Goal: Task Accomplishment & Management: Complete application form

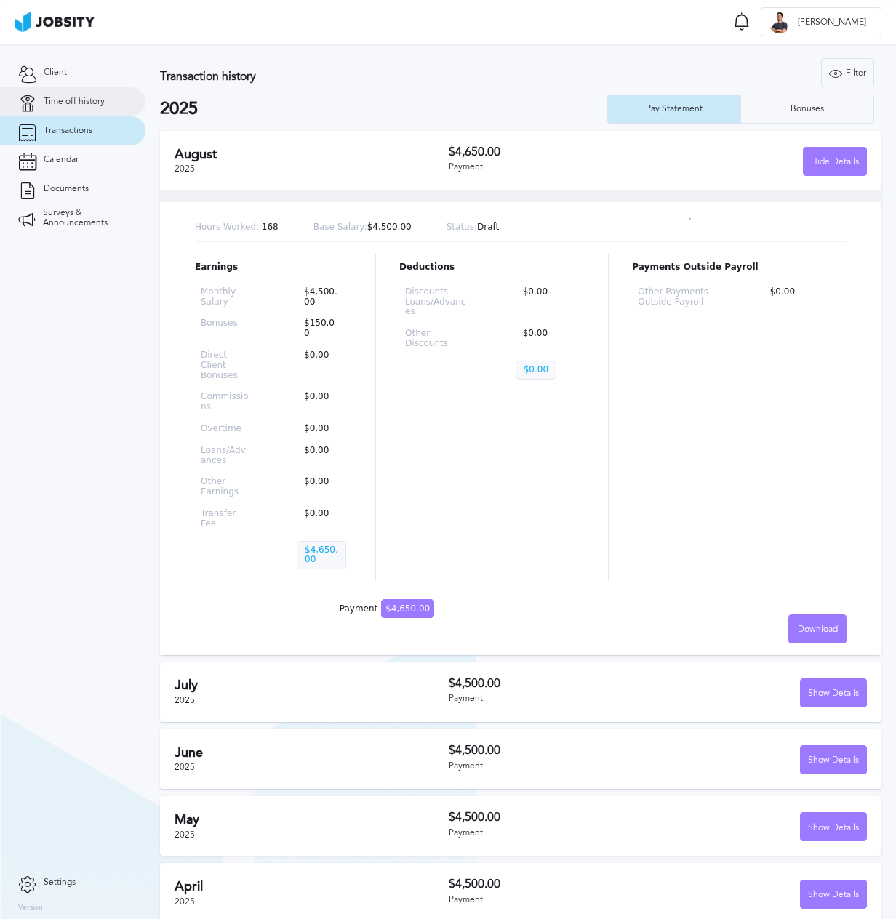
click at [83, 98] on span "Time off history" at bounding box center [74, 102] width 61 height 10
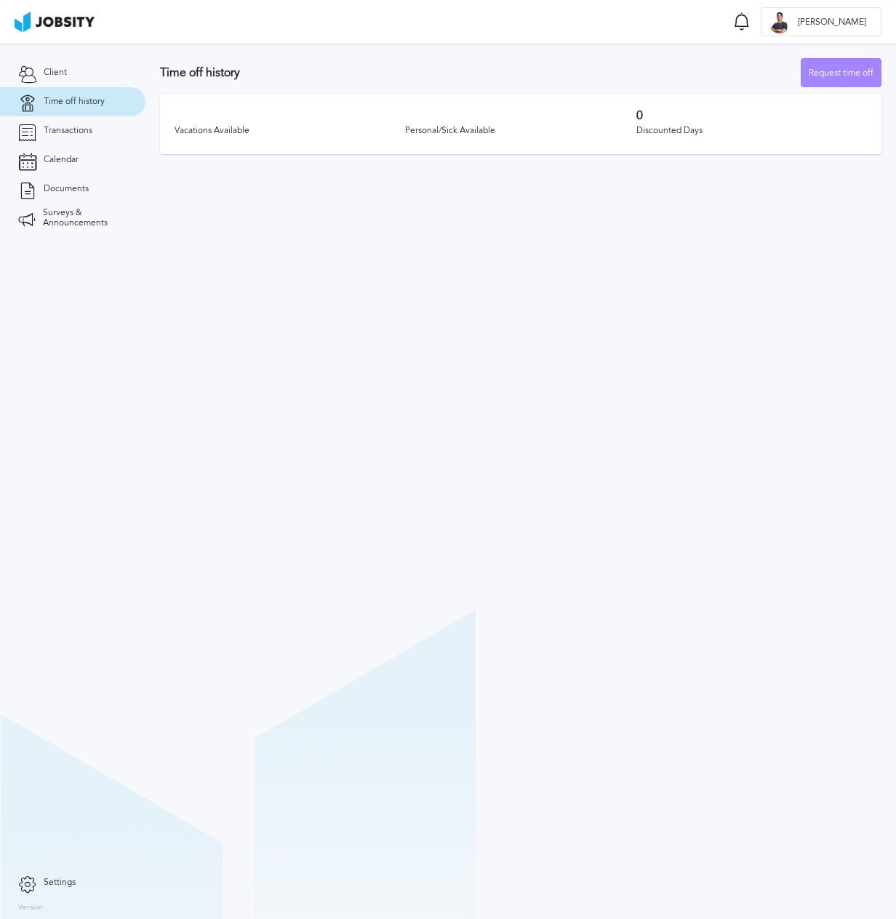
click at [866, 71] on div "Request time off" at bounding box center [841, 73] width 79 height 29
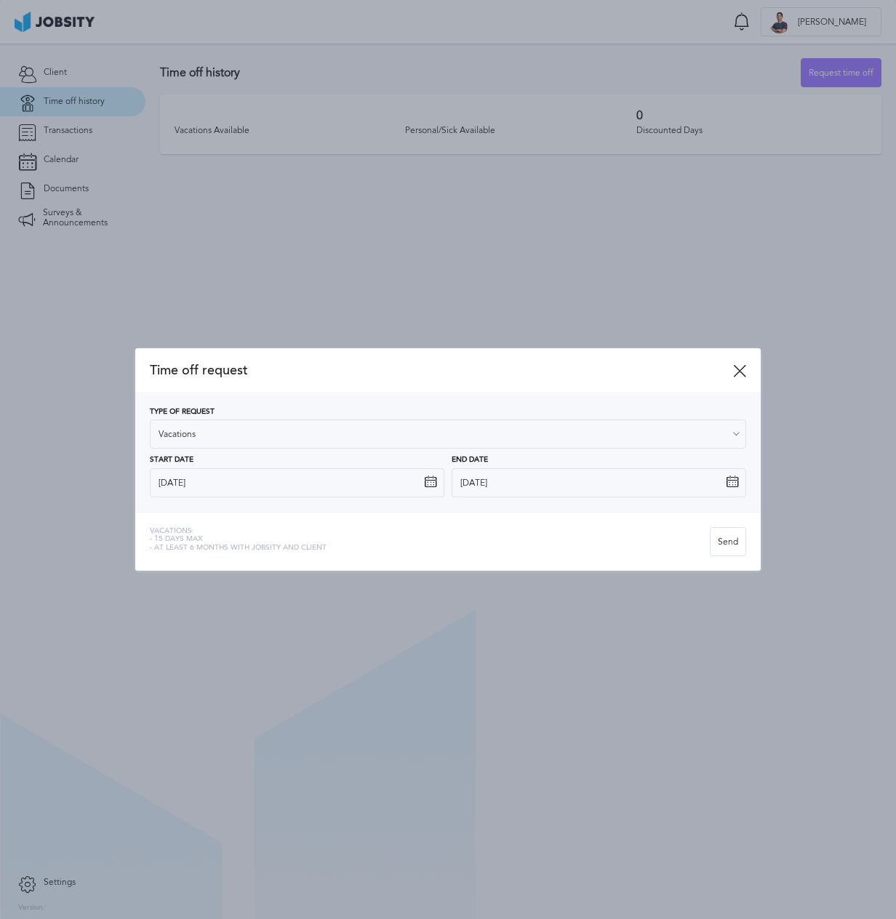
click at [326, 260] on div at bounding box center [448, 459] width 896 height 919
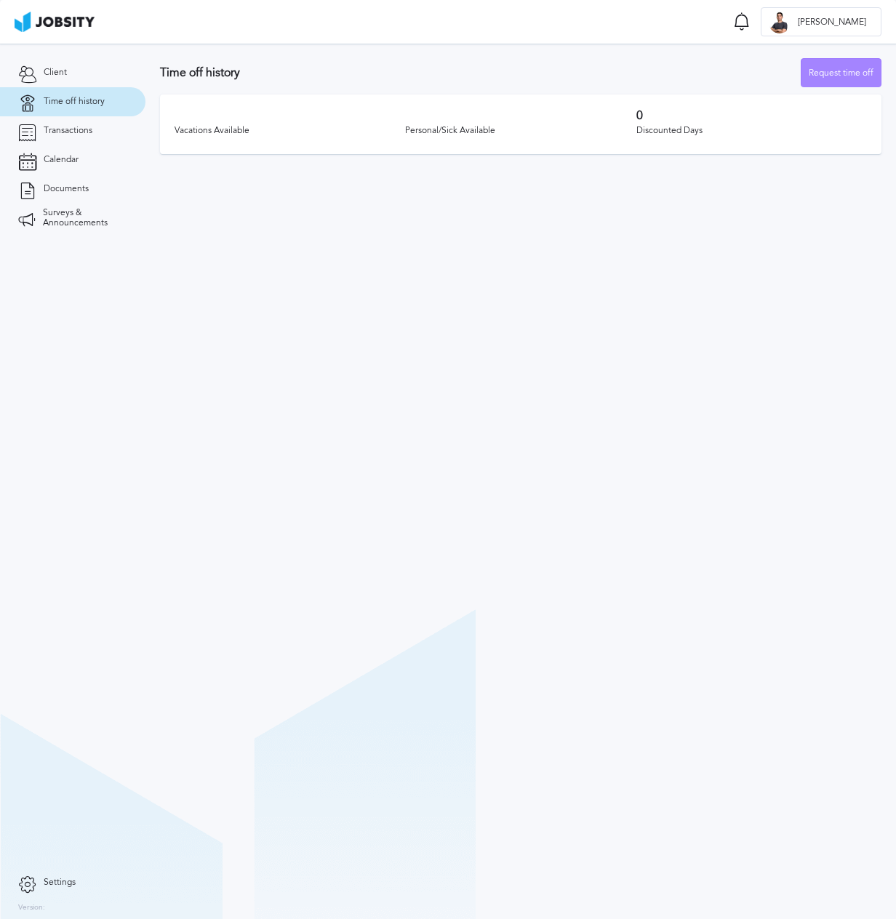
click at [815, 74] on div "Request time off" at bounding box center [841, 73] width 79 height 29
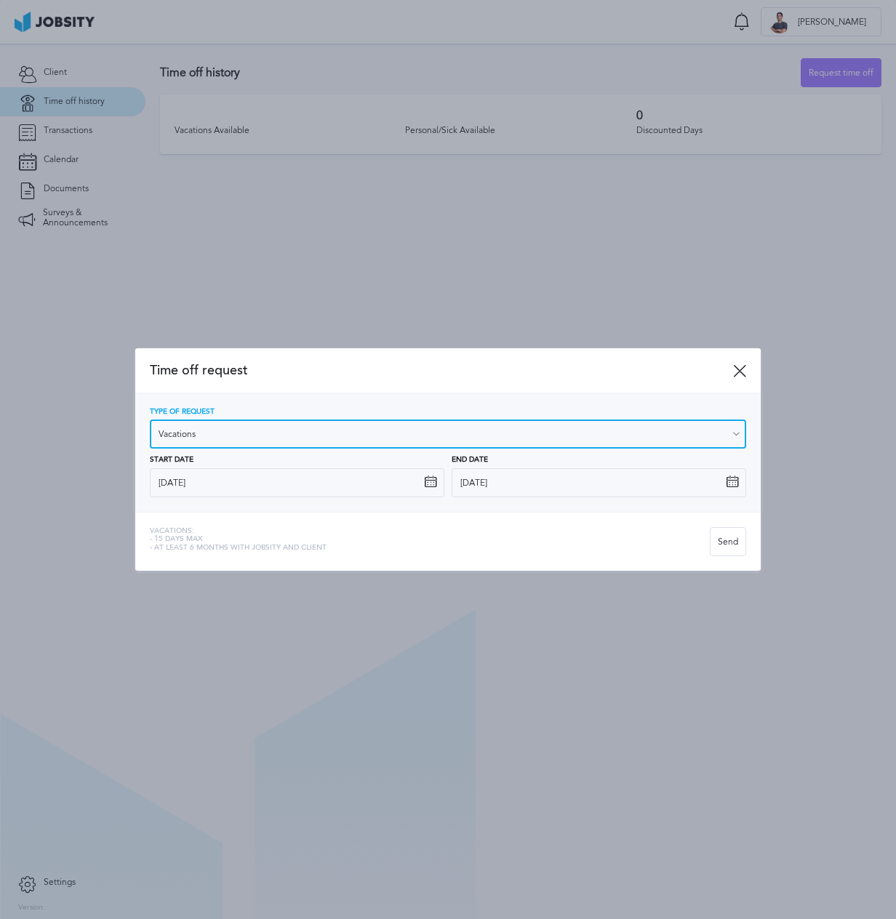
click at [372, 428] on input "Vacations" at bounding box center [448, 434] width 596 height 29
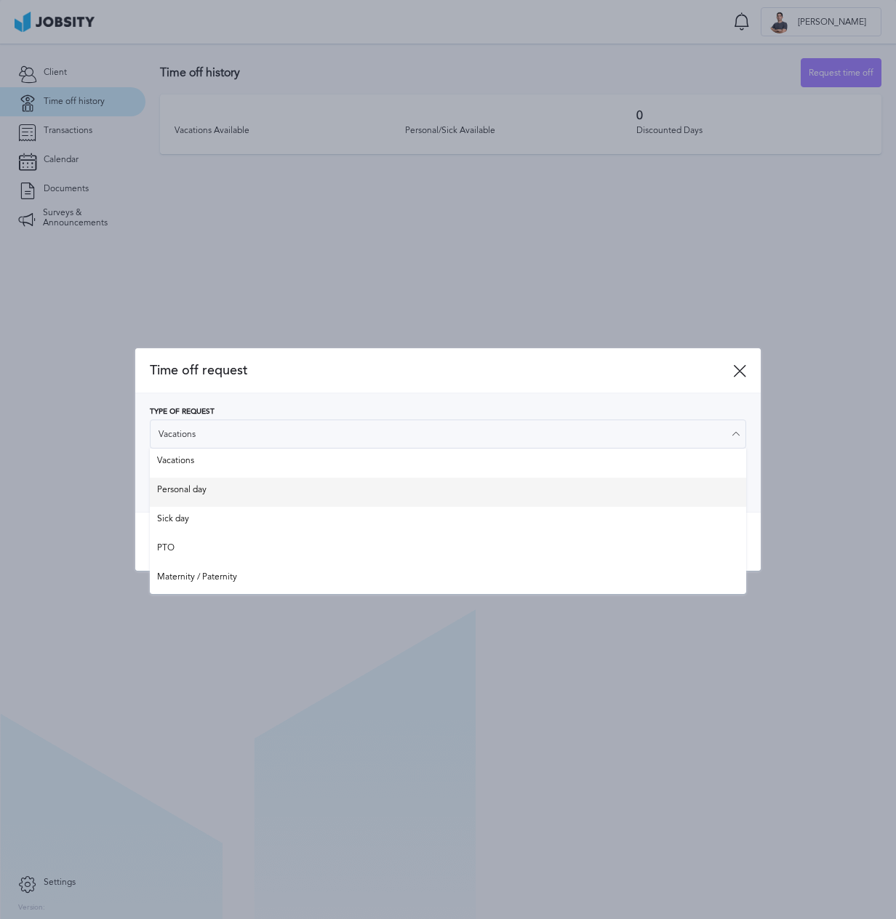
type input "Personal day"
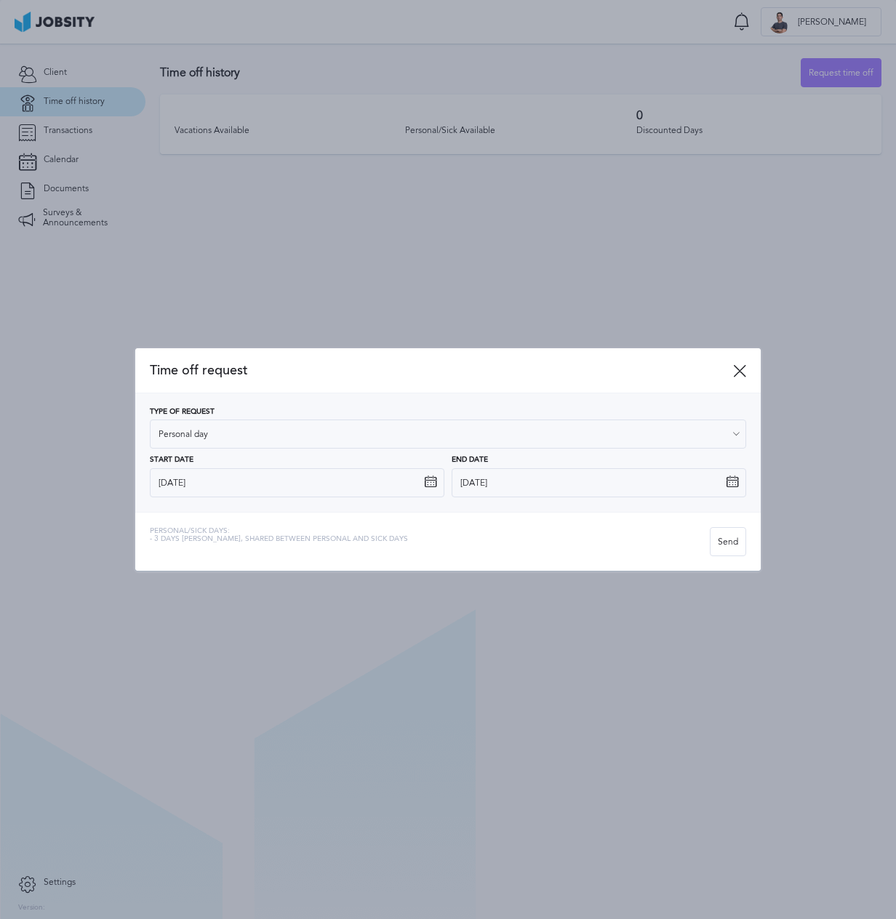
click at [340, 492] on div "Type of Request Personal day Vacations Personal day Sick day PTO Maternity / Pa…" at bounding box center [448, 452] width 596 height 89
click at [431, 476] on icon at bounding box center [430, 482] width 13 height 13
click at [432, 485] on icon at bounding box center [430, 482] width 13 height 13
click at [426, 481] on icon at bounding box center [430, 482] width 13 height 13
drag, startPoint x: 355, startPoint y: 474, endPoint x: 333, endPoint y: 475, distance: 21.8
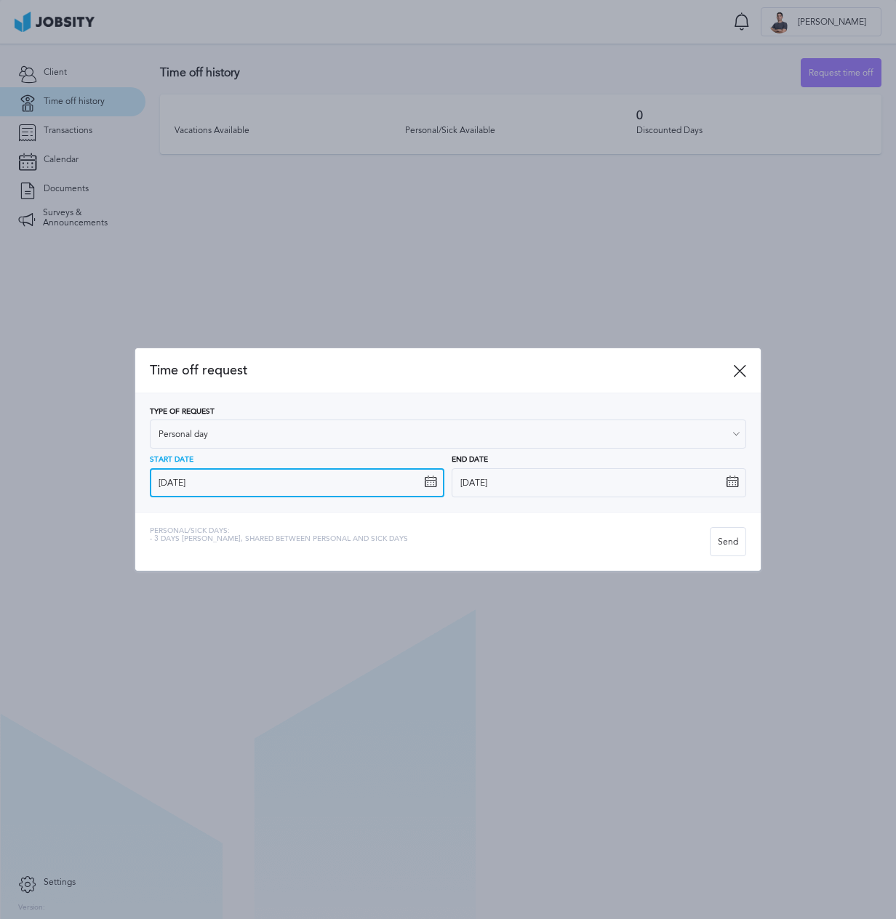
click at [355, 474] on input "[DATE]" at bounding box center [297, 482] width 295 height 29
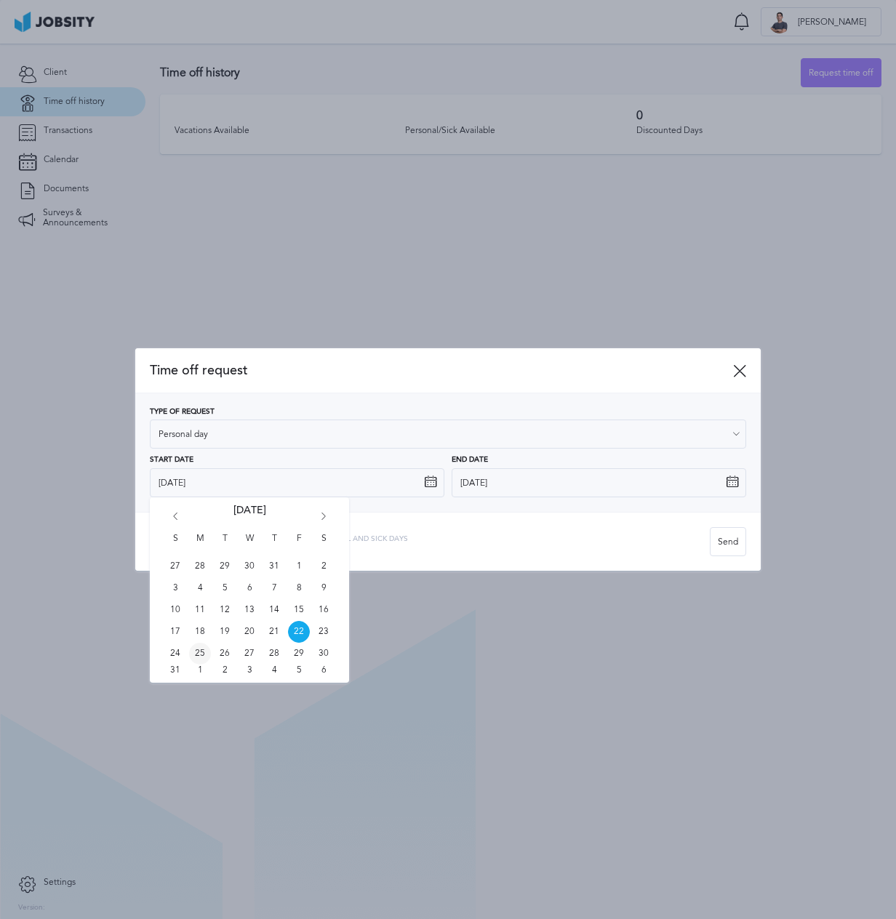
click at [196, 650] on span "25" at bounding box center [200, 654] width 22 height 22
type input "[DATE]"
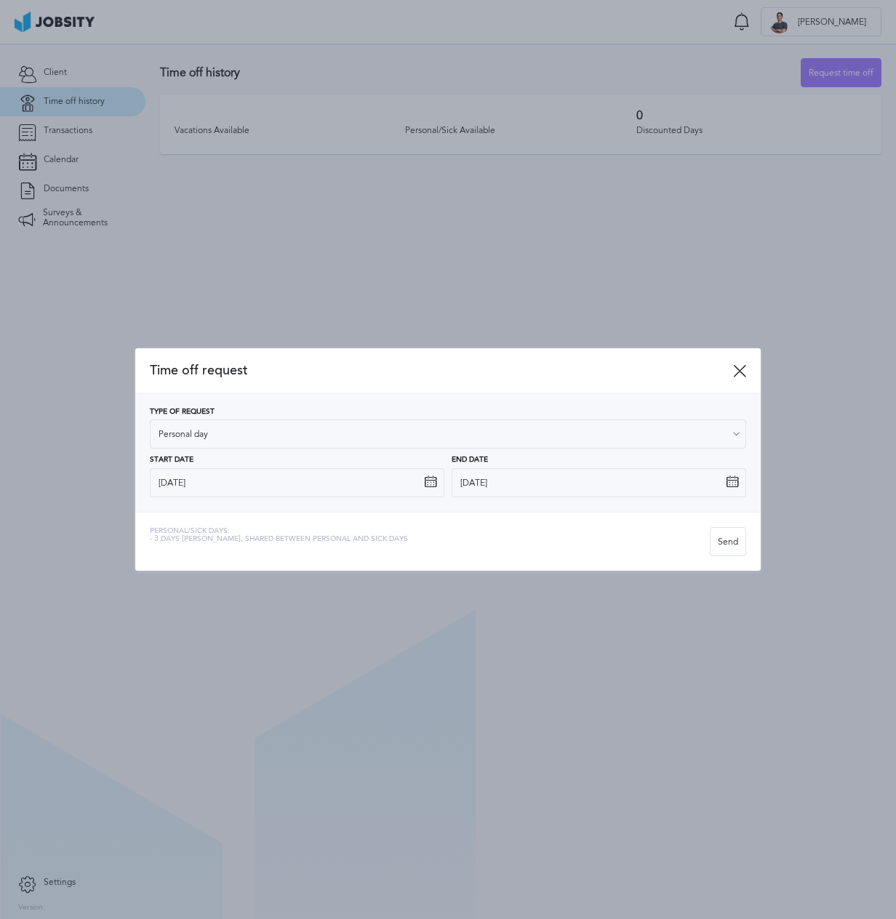
click at [734, 482] on icon at bounding box center [732, 482] width 13 height 13
click at [731, 478] on icon at bounding box center [732, 482] width 13 height 13
click at [642, 478] on input "[DATE]" at bounding box center [599, 482] width 295 height 29
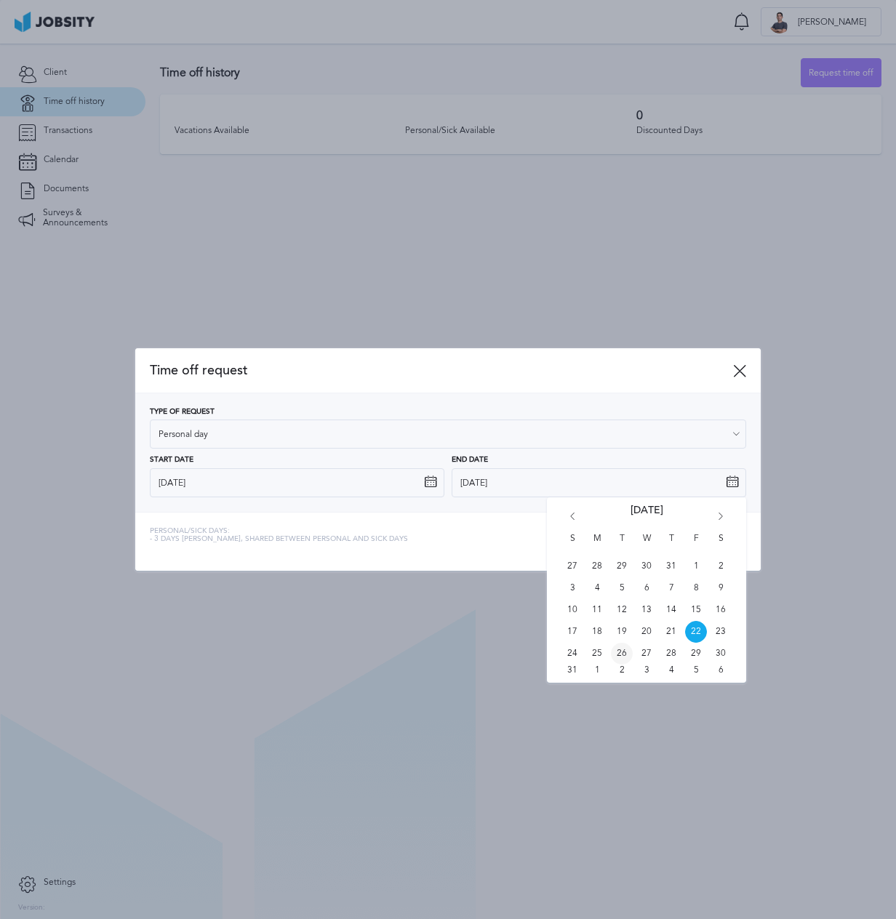
click at [622, 652] on span "26" at bounding box center [622, 654] width 22 height 22
type input "[DATE]"
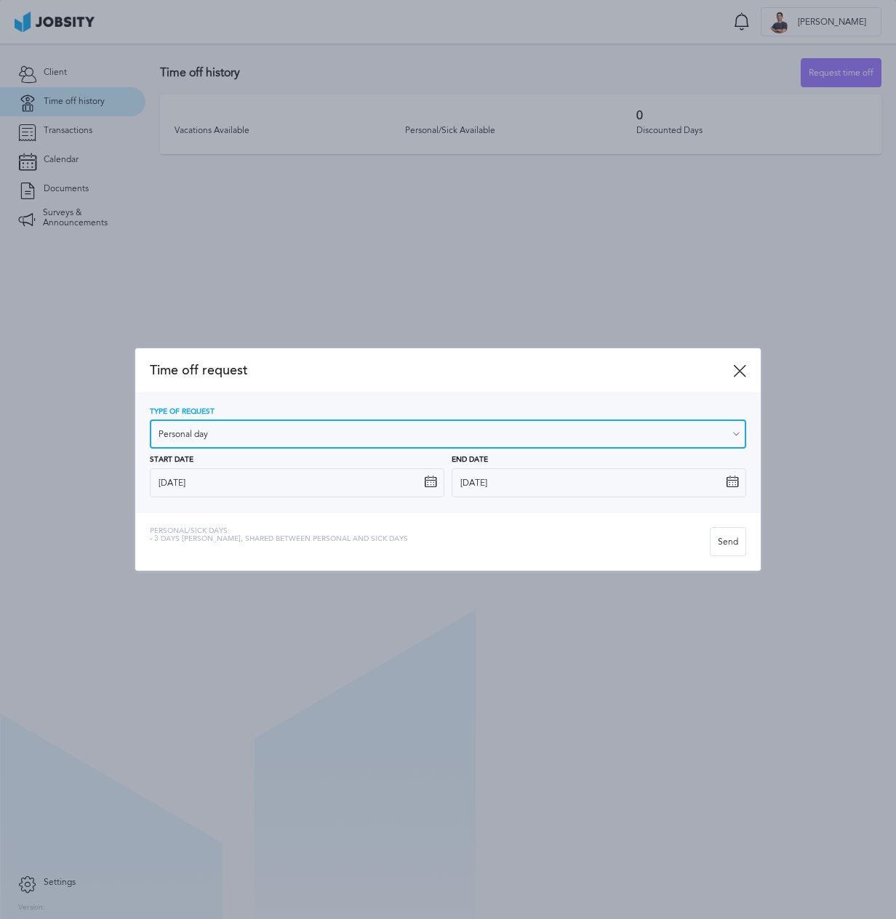
click at [359, 439] on input "Personal day" at bounding box center [448, 434] width 596 height 29
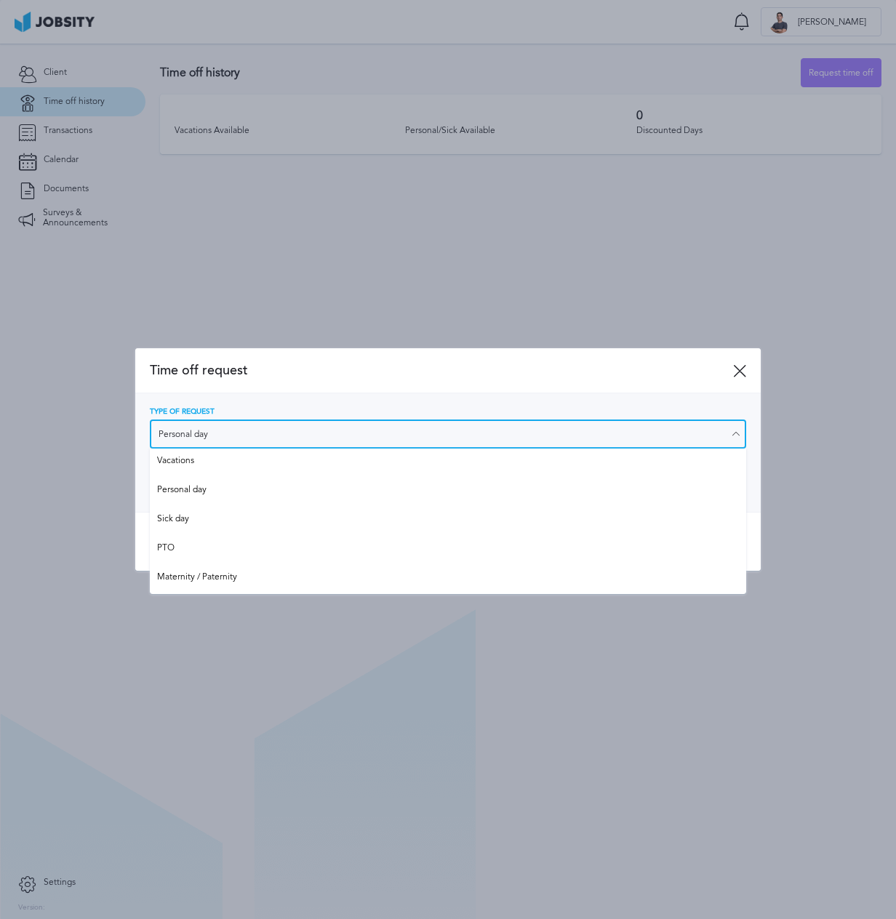
click at [349, 441] on input "Personal day" at bounding box center [448, 434] width 596 height 29
click at [327, 426] on input "Personal day" at bounding box center [448, 434] width 596 height 29
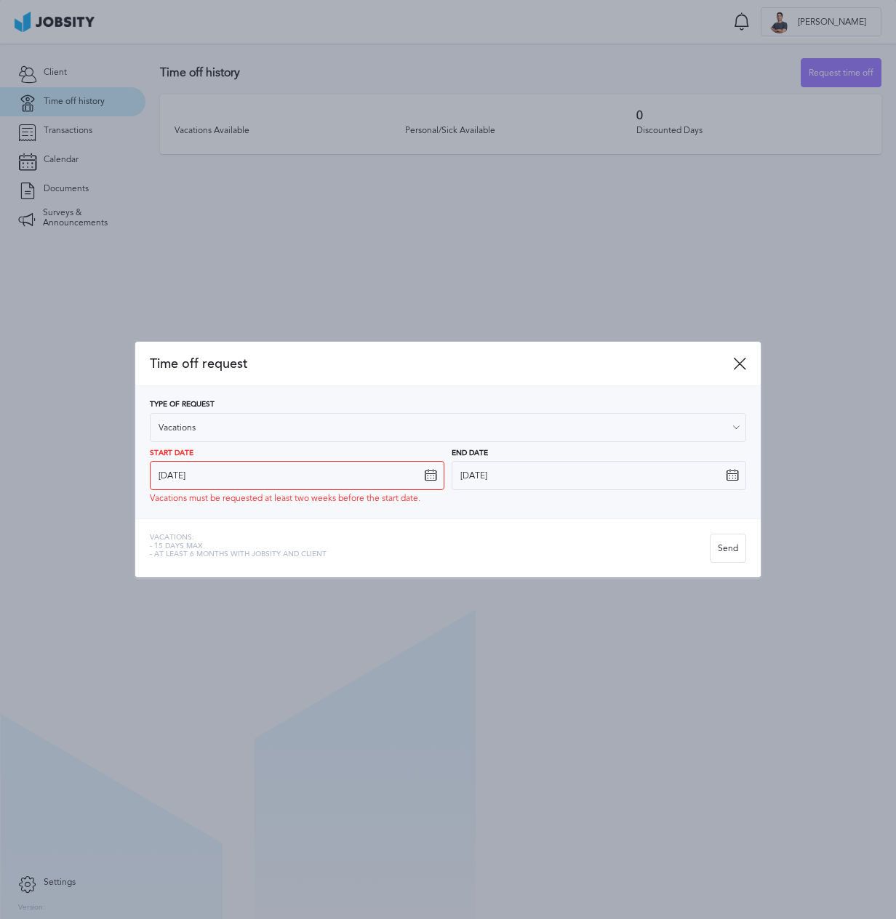
click at [300, 464] on div "Type of Request Vacations Vacations Personal day Sick day PTO Maternity / Pater…" at bounding box center [448, 452] width 596 height 103
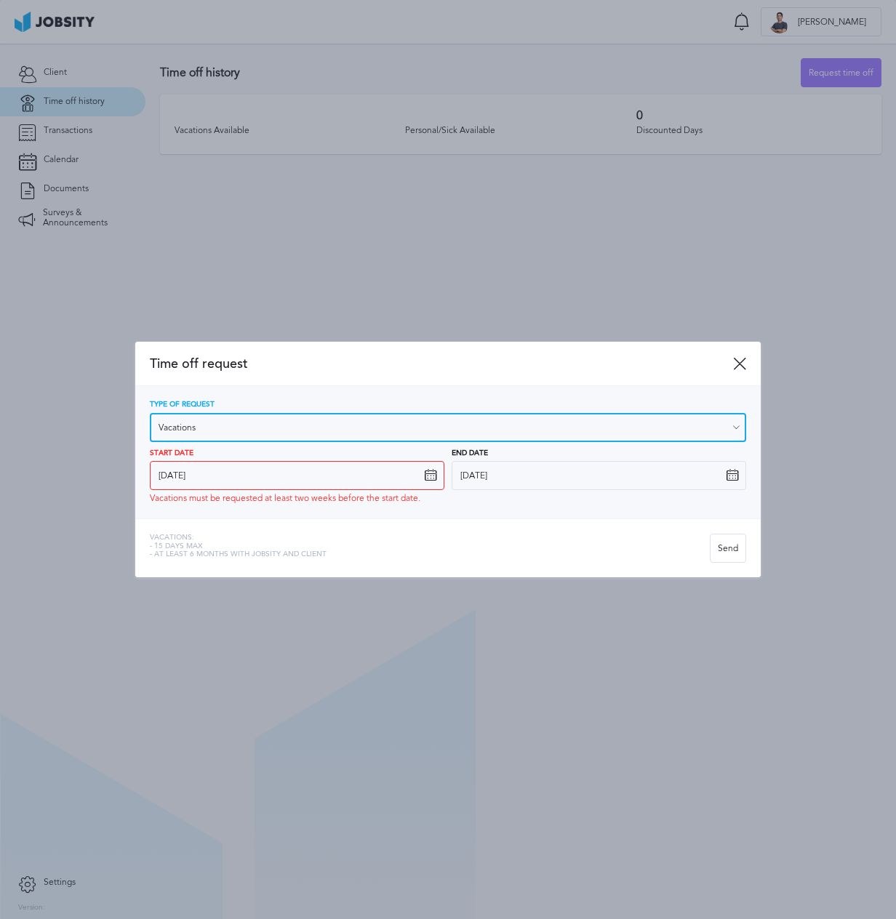
click at [291, 421] on input "Vacations" at bounding box center [448, 427] width 596 height 29
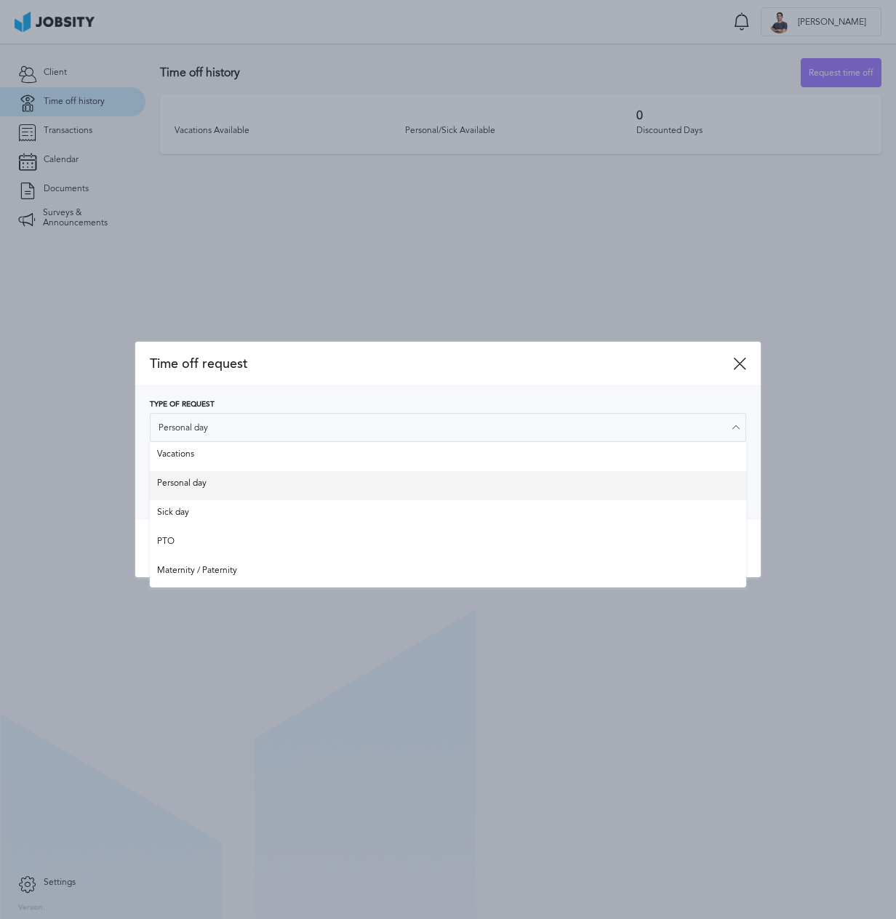
click at [284, 478] on div "Type of Request Personal day Vacations Personal day Sick day PTO Maternity / Pa…" at bounding box center [448, 452] width 596 height 103
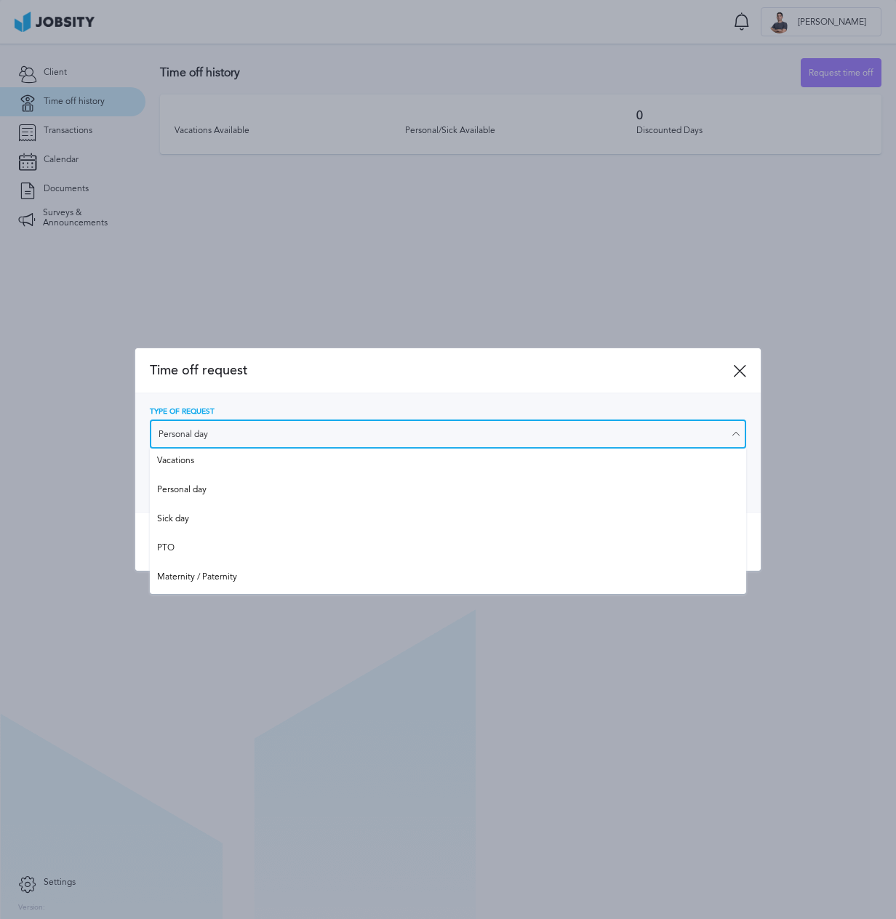
click at [260, 437] on input "Personal day" at bounding box center [448, 434] width 596 height 29
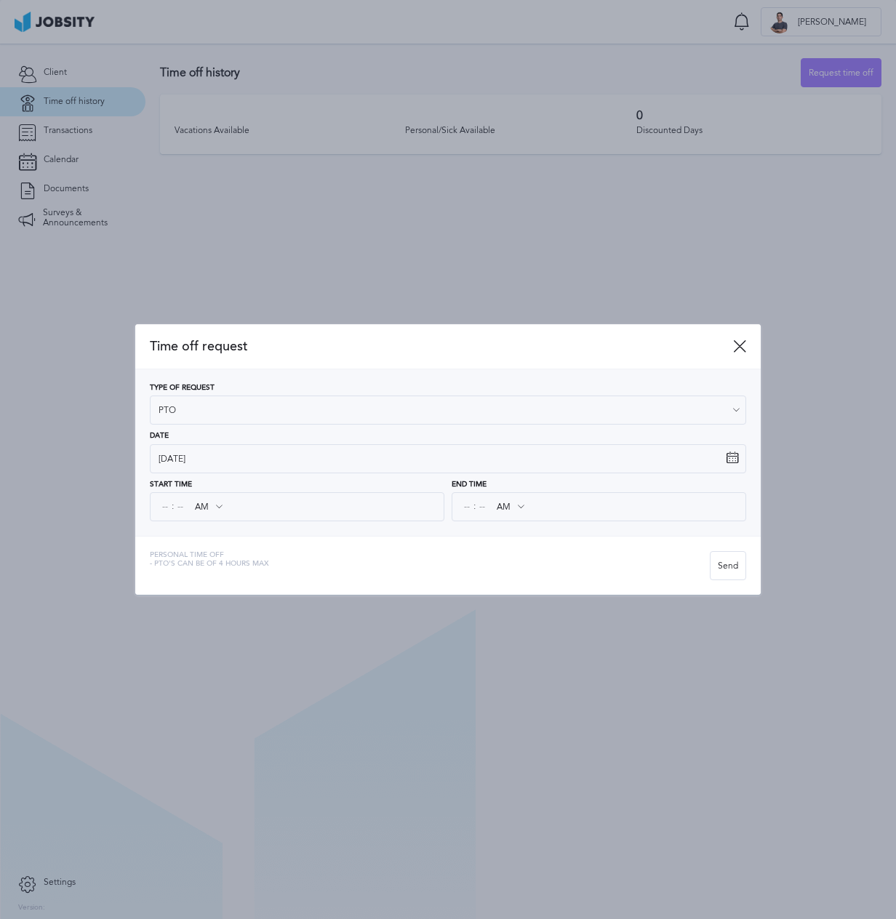
click at [236, 542] on div "Time off request Type of Request PTO Vacations Personal day Sick day PTO Matern…" at bounding box center [448, 459] width 626 height 271
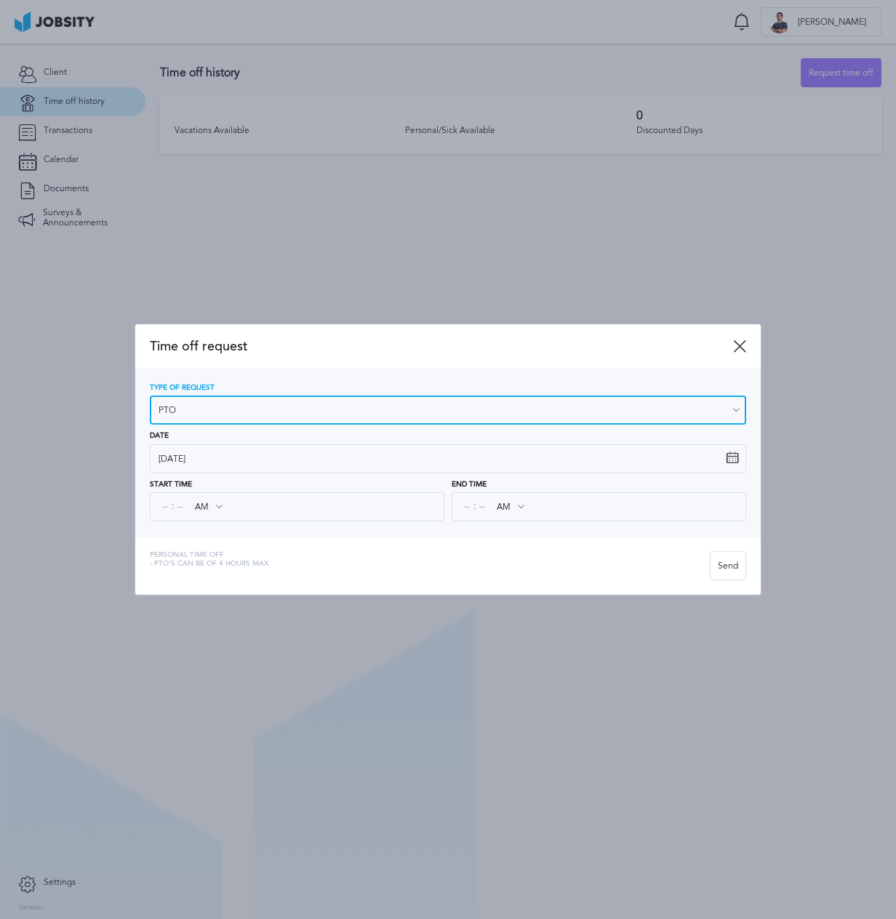
click at [233, 413] on input "PTO" at bounding box center [448, 410] width 596 height 29
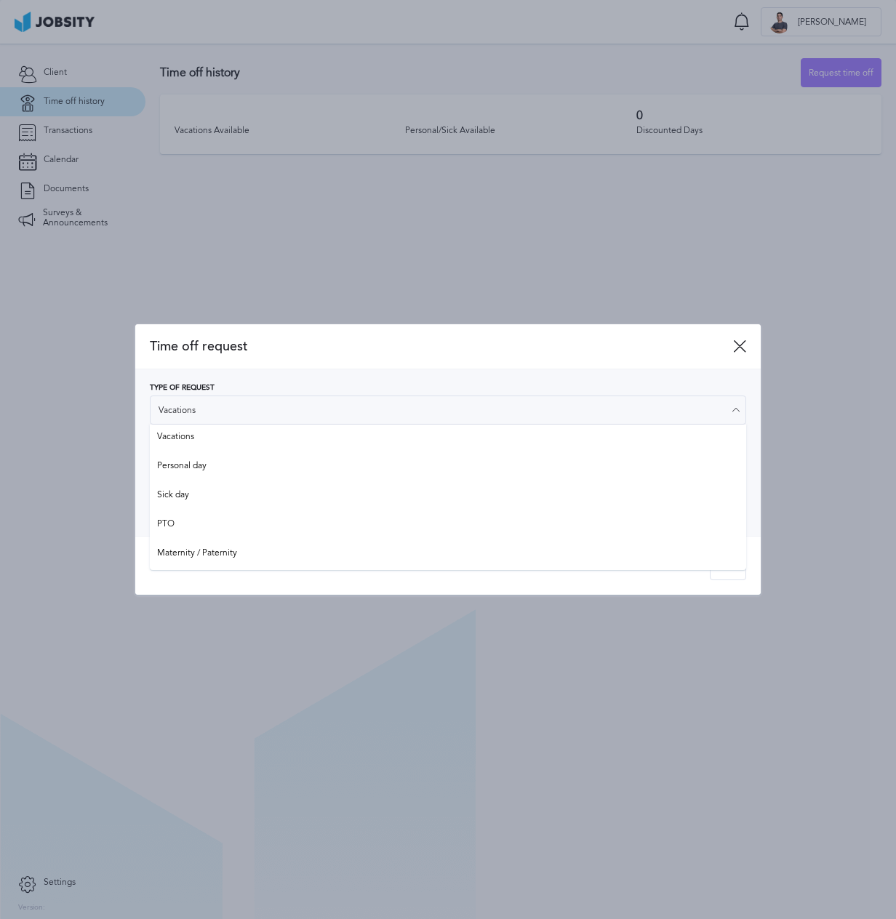
click at [234, 425] on div "Type of Request Vacations Vacations Personal day Sick day PTO Maternity / Pater…" at bounding box center [448, 404] width 596 height 41
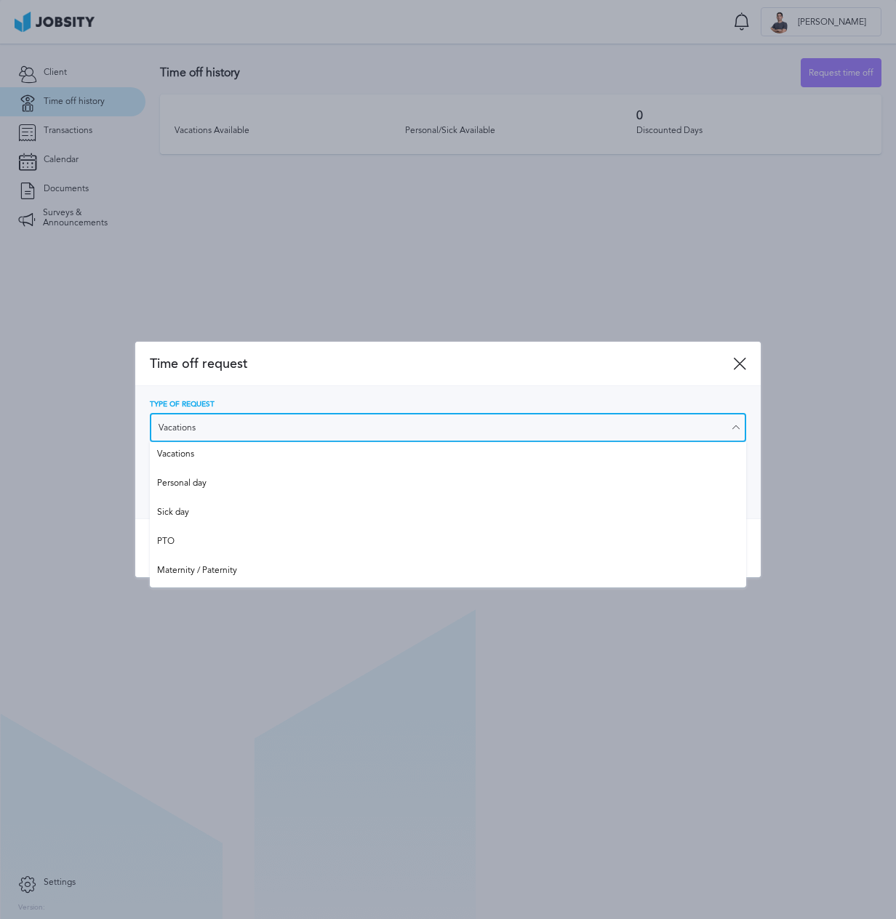
click at [234, 434] on input "Vacations" at bounding box center [448, 427] width 596 height 29
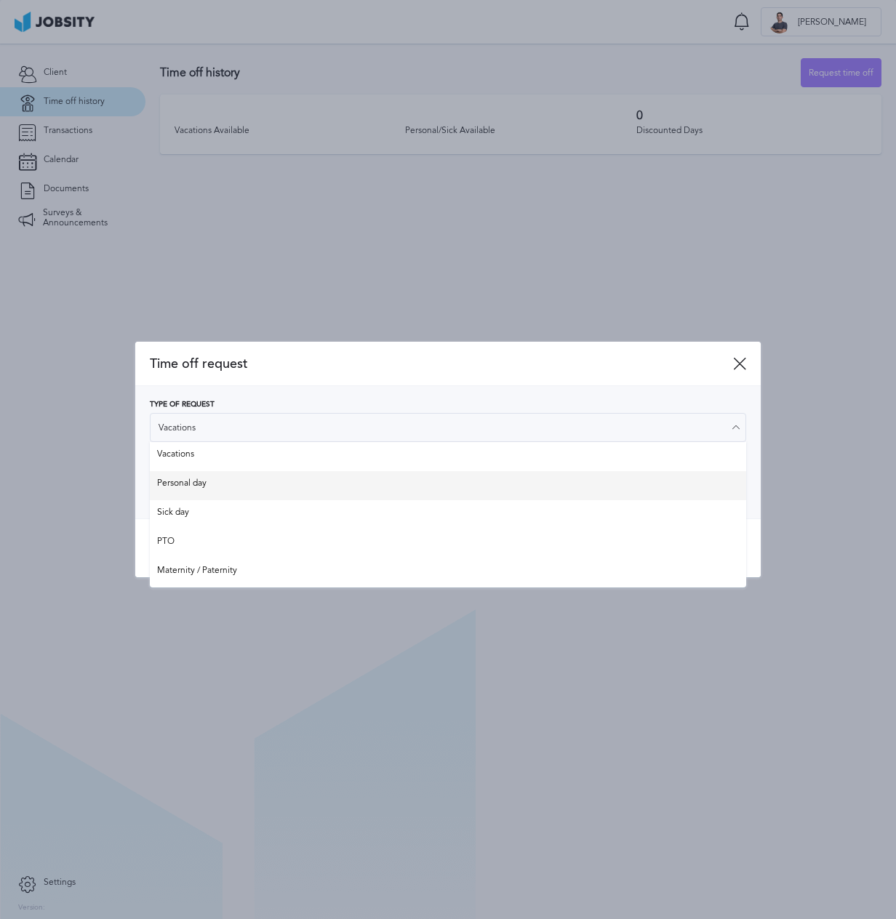
type input "Personal day"
click at [233, 473] on div "Type of Request Personal day Vacations Personal day Sick day PTO Maternity / Pa…" at bounding box center [448, 452] width 596 height 103
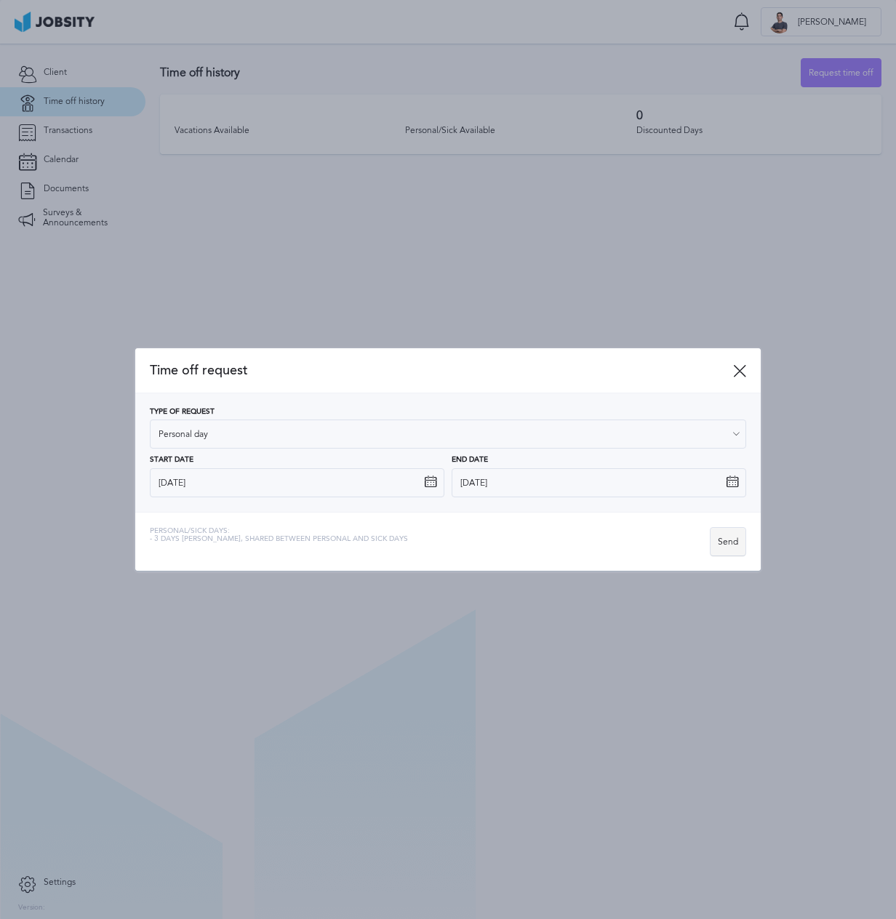
click at [735, 546] on div "Send" at bounding box center [728, 542] width 35 height 29
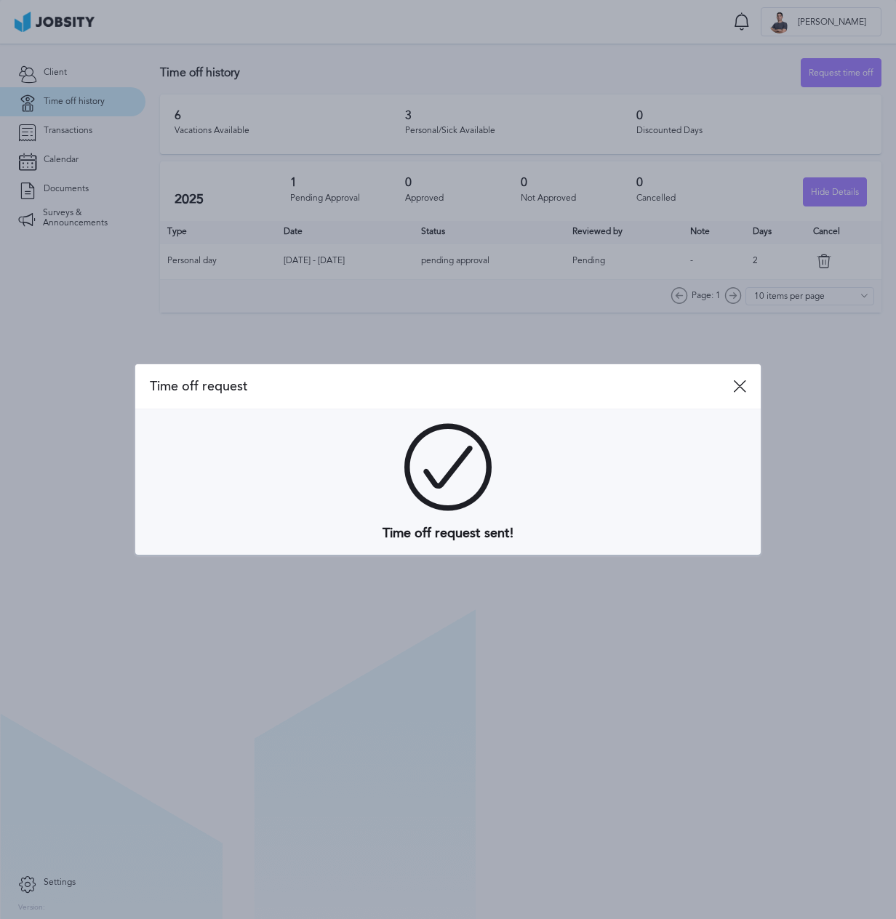
click at [720, 389] on span "Time off request" at bounding box center [441, 386] width 583 height 15
click at [741, 383] on icon at bounding box center [739, 386] width 13 height 13
